Goal: Information Seeking & Learning: Learn about a topic

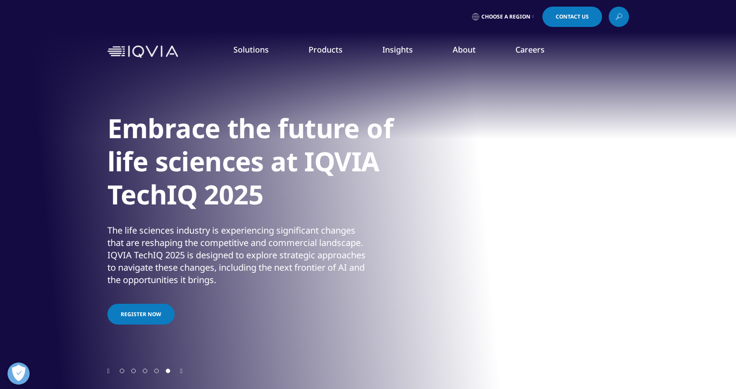
click at [617, 19] on icon at bounding box center [618, 16] width 7 height 11
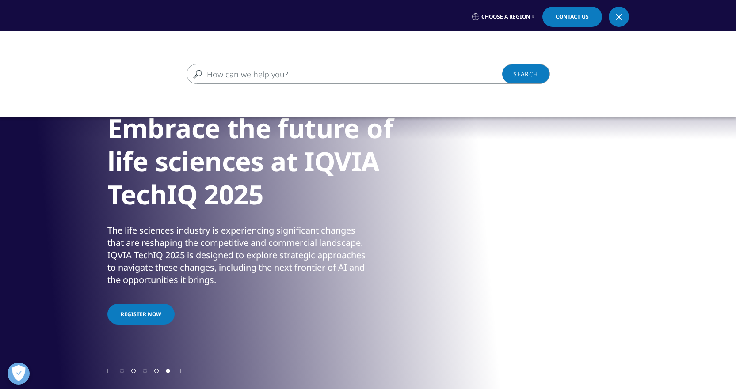
click at [465, 68] on input "Search" at bounding box center [355, 74] width 338 height 20
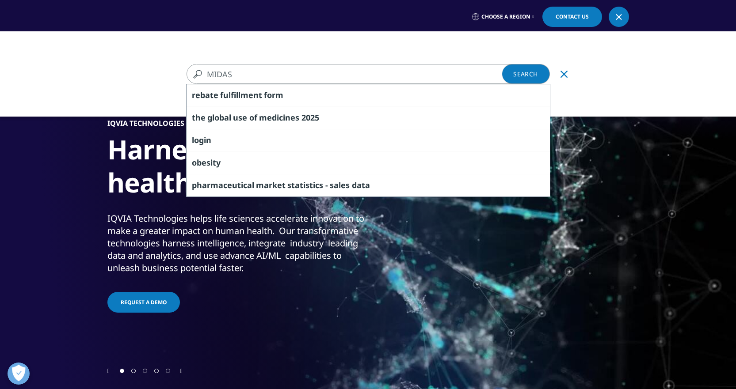
type input "MIDAS"
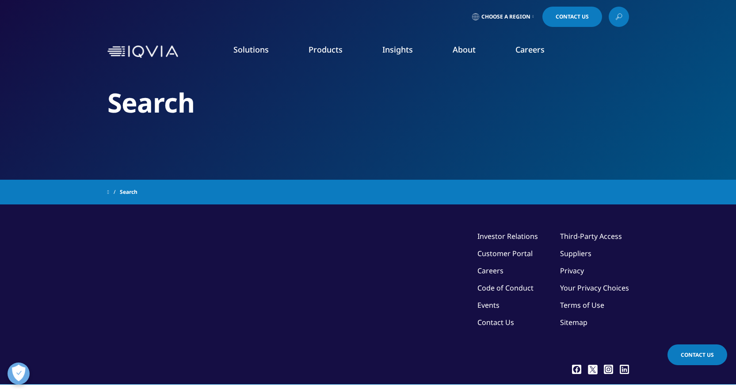
type input "MIDAS"
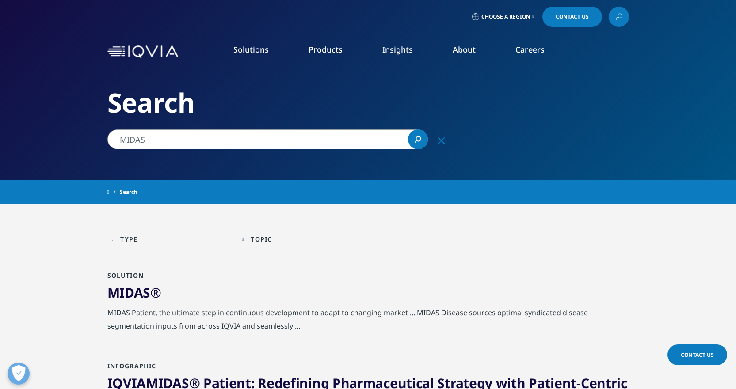
click at [140, 122] on link "IQVIA Connected Intelligence™" at bounding box center [97, 119] width 103 height 10
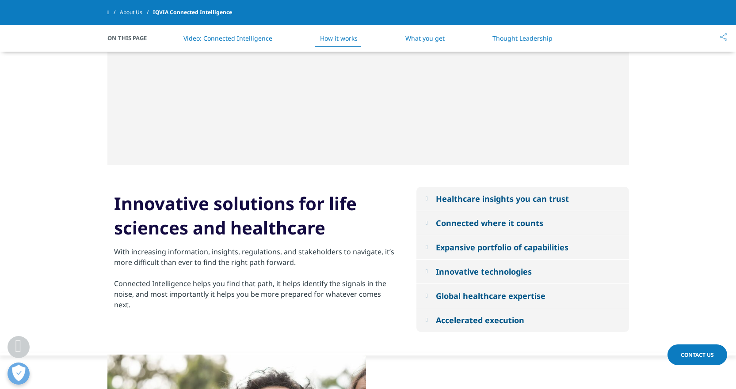
scroll to position [751, 0]
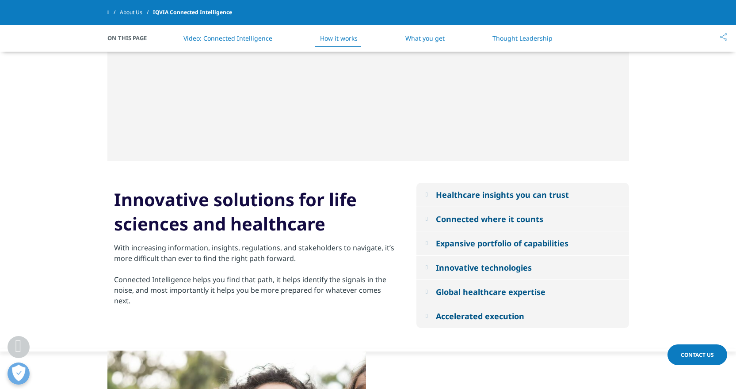
click at [427, 270] on em at bounding box center [426, 268] width 2 height 6
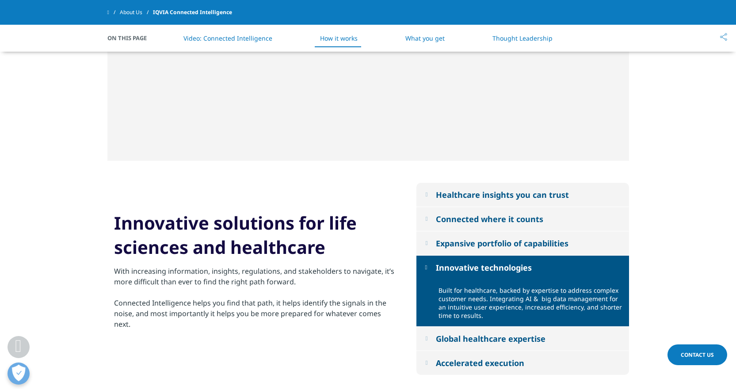
click at [427, 270] on em at bounding box center [426, 268] width 2 height 6
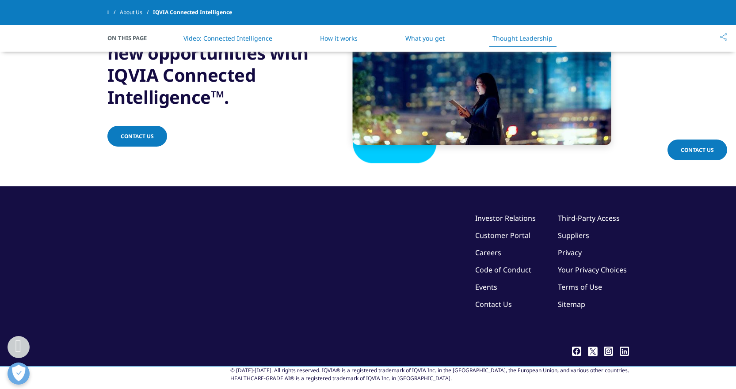
scroll to position [1924, 0]
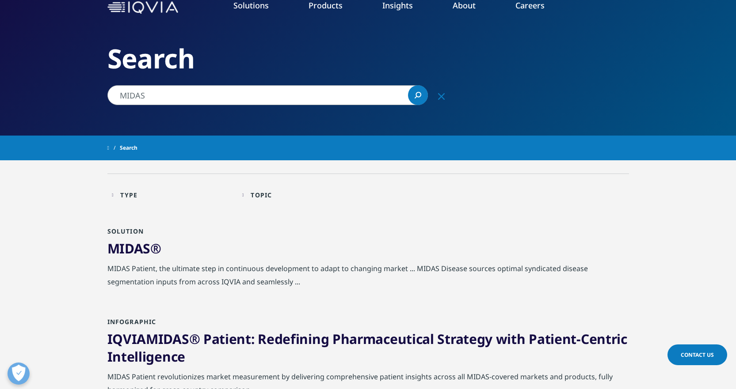
scroll to position [88, 0]
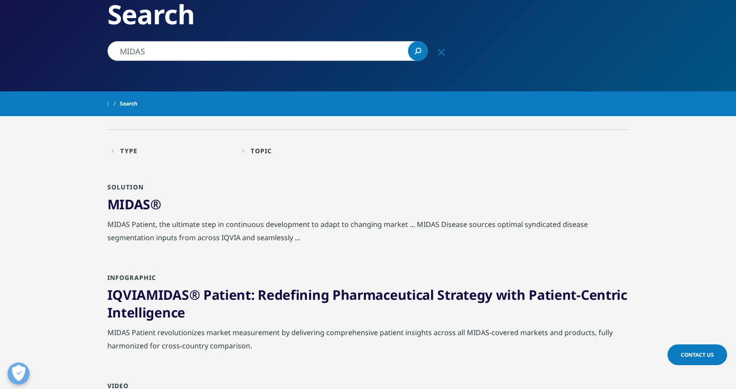
click at [139, 214] on div "MIDAS ®" at bounding box center [367, 207] width 521 height 22
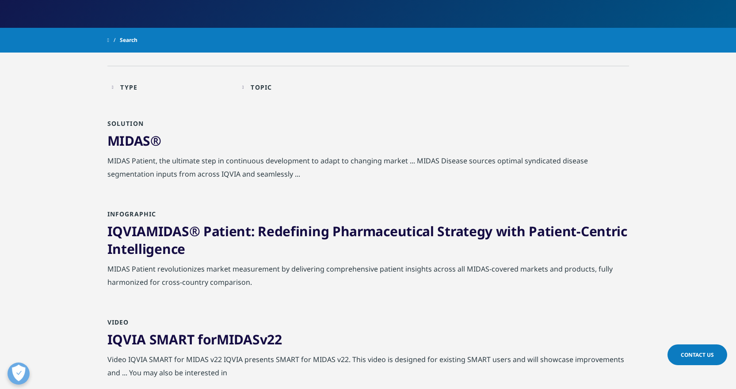
scroll to position [177, 0]
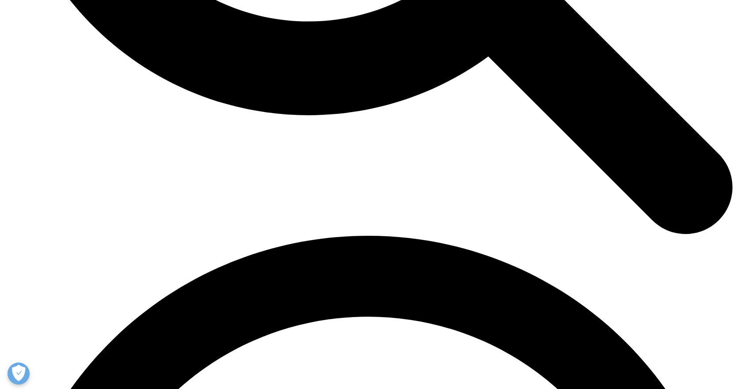
scroll to position [1237, 0]
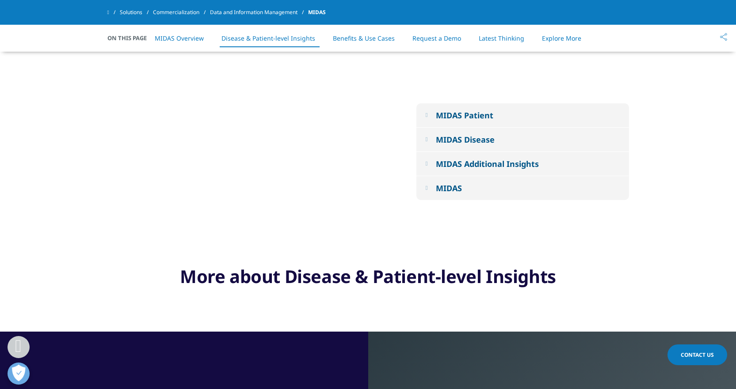
click at [427, 188] on em at bounding box center [426, 188] width 2 height 6
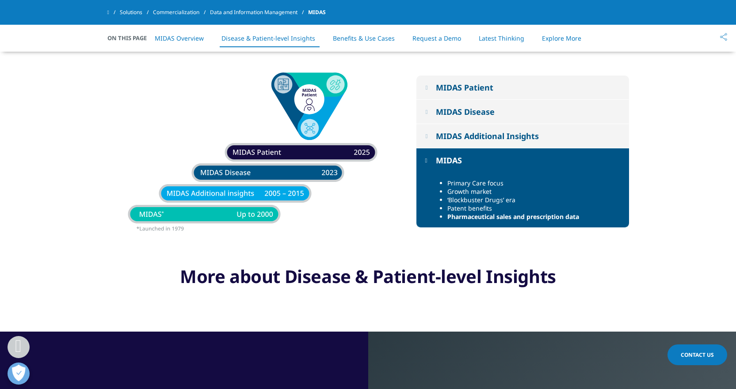
click at [431, 138] on button "MIDAS Additional Insights" at bounding box center [522, 136] width 213 height 24
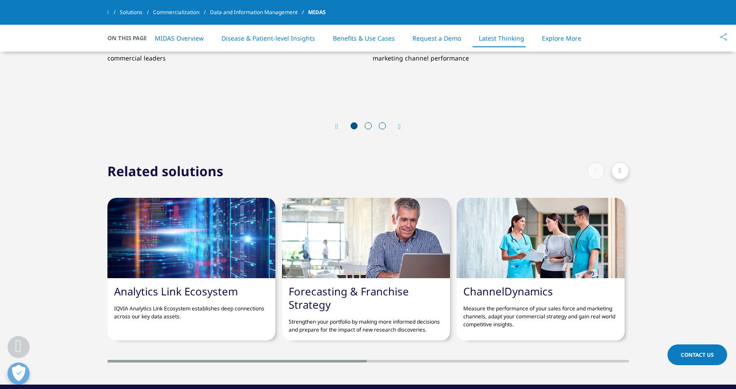
scroll to position [3446, 0]
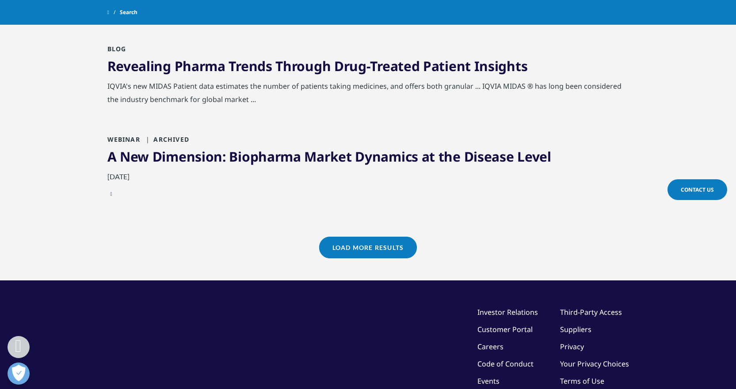
scroll to position [1060, 0]
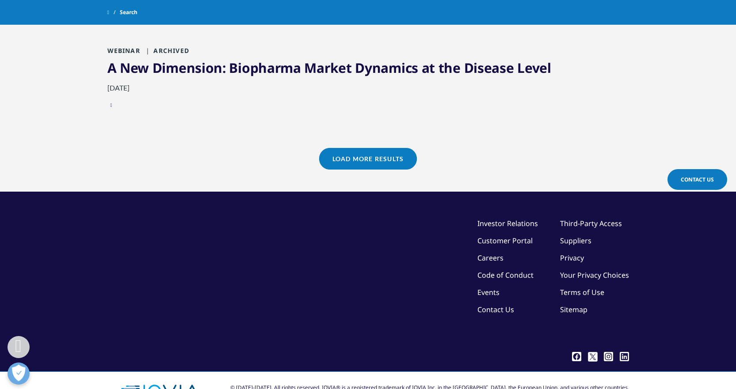
click at [353, 160] on link "Load More Results" at bounding box center [368, 159] width 98 height 22
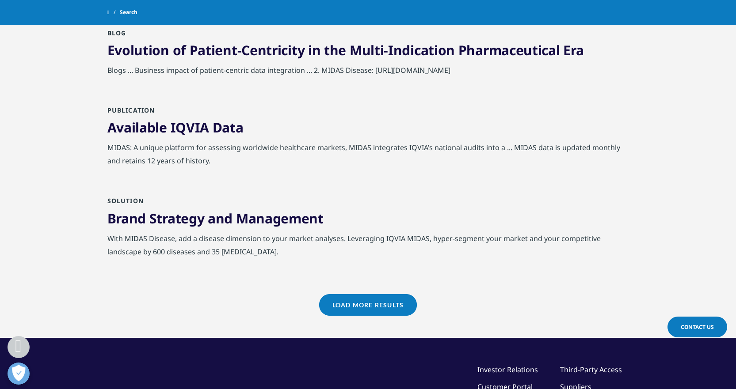
scroll to position [1841, 0]
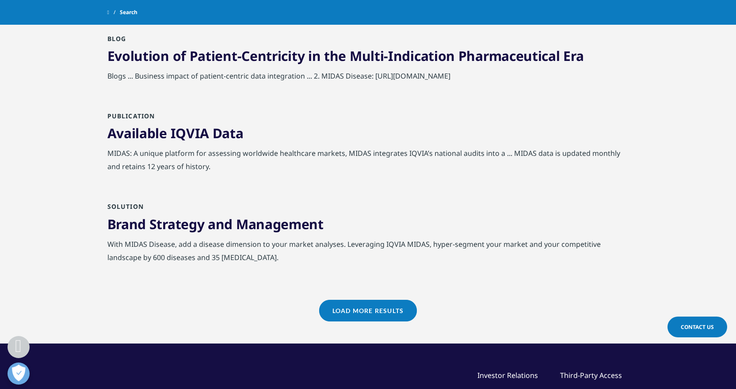
click at [228, 134] on link "Available IQVIA Data" at bounding box center [175, 133] width 136 height 18
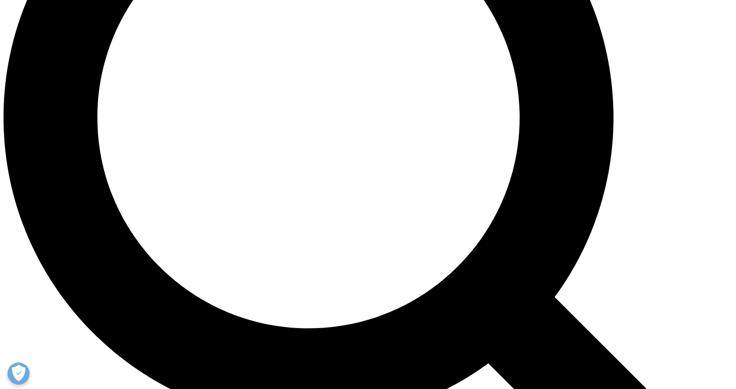
scroll to position [972, 0]
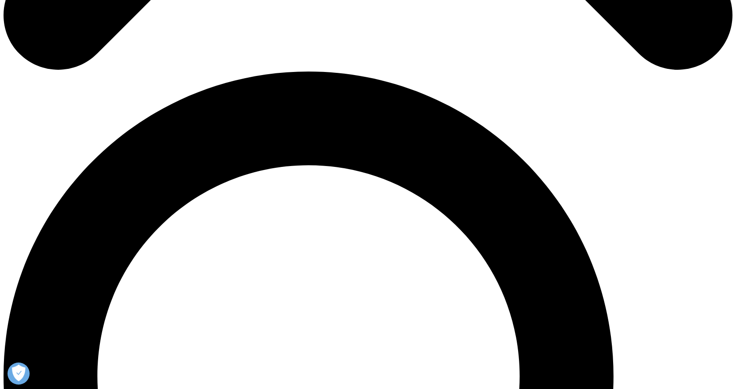
scroll to position [690, 0]
